Goal: Task Accomplishment & Management: Complete application form

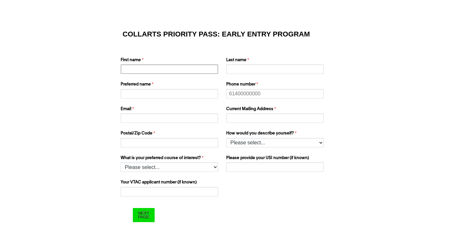
click at [159, 69] on input "First name" at bounding box center [169, 69] width 97 height 10
type input "b"
type input "[PERSON_NAME]"
click at [235, 64] on input "Last name" at bounding box center [274, 69] width 97 height 10
type input "Habils"
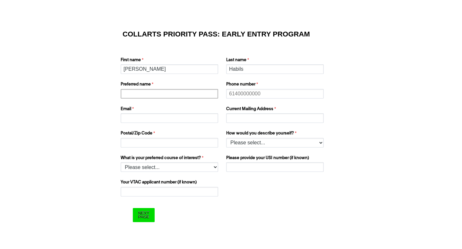
click at [191, 90] on input "Preferred name" at bounding box center [169, 94] width 97 height 10
type input "[PERSON_NAME]"
click at [232, 95] on input "Phone number" at bounding box center [274, 94] width 97 height 10
type input "0481675578"
type input "[STREET_ADDRESS]"
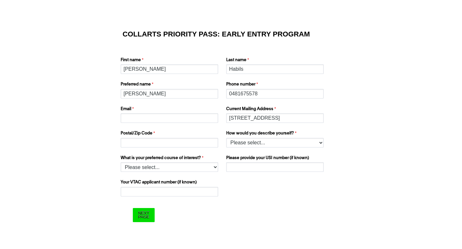
type input "3941"
click at [268, 118] on input "[STREET_ADDRESS]" at bounding box center [274, 118] width 97 height 10
type input "2 kareela Drive tootgarook"
click at [192, 118] on input "Email" at bounding box center [169, 118] width 97 height 10
type input "[EMAIL_ADDRESS][DOMAIN_NAME]"
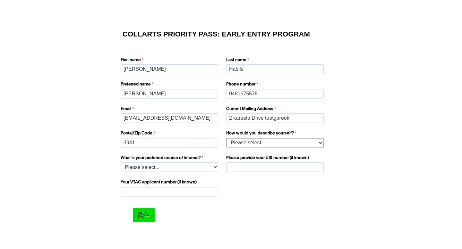
click at [236, 143] on select "Please select... I’m currently in Year 12 I've completed Year 12 and took a gap…" at bounding box center [274, 143] width 97 height 10
select select "tfa_158"
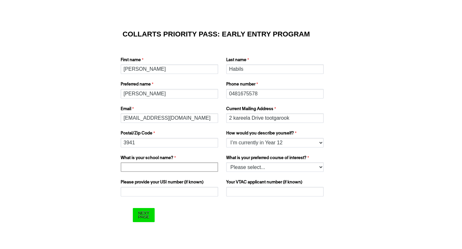
click at [176, 167] on input "What is your school name?" at bounding box center [169, 167] width 97 height 10
type input "p"
click at [142, 169] on input "[GEOGRAPHIC_DATA]" at bounding box center [169, 167] width 97 height 10
type input "[GEOGRAPHIC_DATA]"
click at [247, 167] on select "Please select... 2D Animation Acting Audio Engineering Comedy Digital & Social …" at bounding box center [274, 167] width 97 height 10
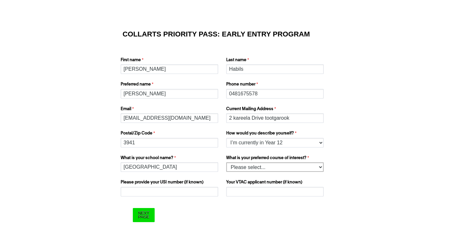
select select "tfa_1221"
click at [270, 169] on select "Please select... 2D Animation Acting Audio Engineering Comedy Digital & Social …" at bounding box center [274, 167] width 97 height 10
click at [198, 191] on input "Please provide your USI number (if known)" at bounding box center [169, 192] width 97 height 10
paste input "BZRJAXQFTQ"
type input "BZRJAXQFTQ"
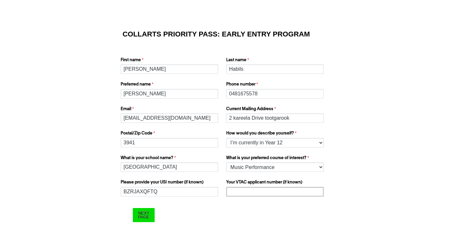
click at [267, 189] on input "Your VTAC applicant number (if known)" at bounding box center [274, 192] width 97 height 10
type input "23151807T"
click at [145, 221] on input "Next Page" at bounding box center [143, 215] width 21 height 14
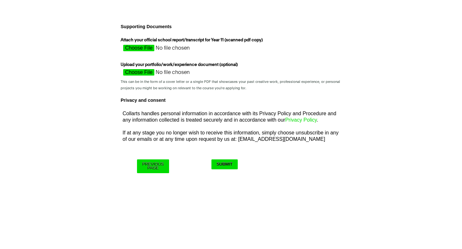
click at [146, 48] on input "Attach your official school report/transcript for Year 11 (scanned pdf copy)" at bounding box center [178, 50] width 114 height 10
type input "C:\fakepath\0f6fdfaa-02b2-ef11-9d1f-00505687dec4 (1).pdf"
click at [390, 190] on html "COLLARTS PRIORITY PASS: EARLY ENTRY PROGRAM First name [PERSON_NAME] Last name …" at bounding box center [231, 95] width 462 height 190
